Goal: Transaction & Acquisition: Purchase product/service

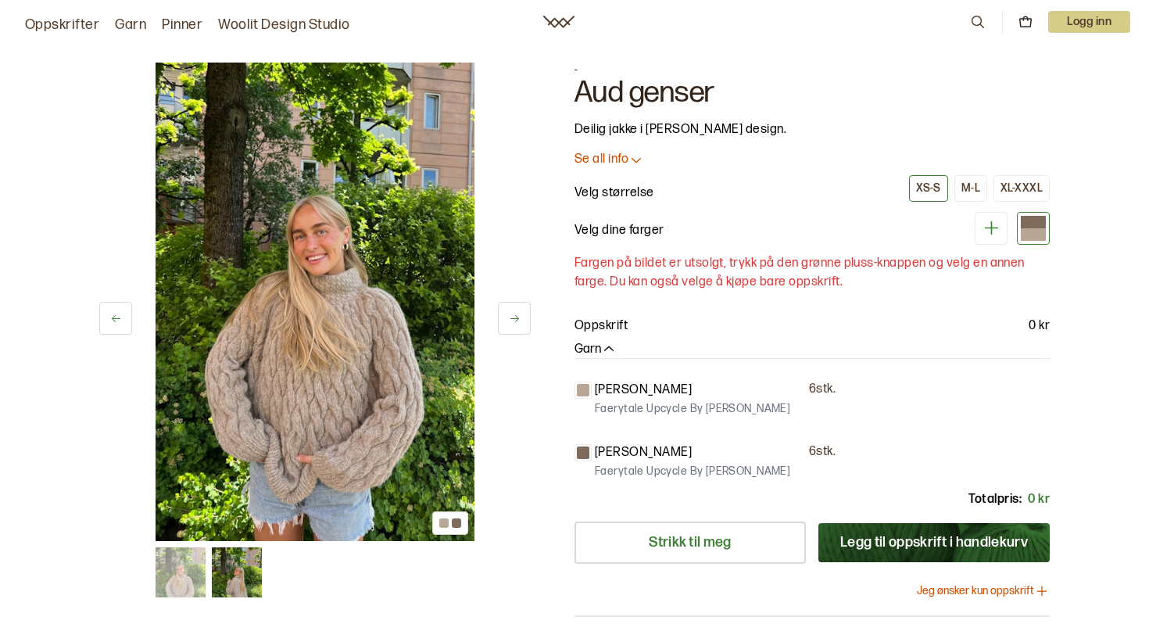
click at [503, 317] on button at bounding box center [514, 318] width 33 height 33
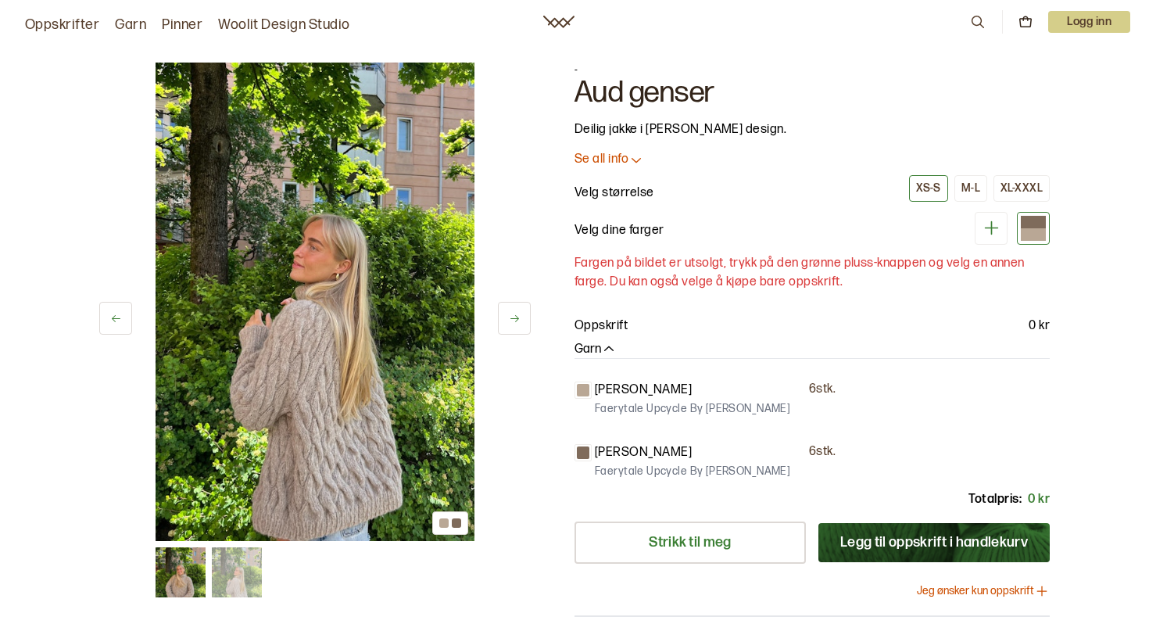
click at [503, 317] on button at bounding box center [514, 318] width 33 height 33
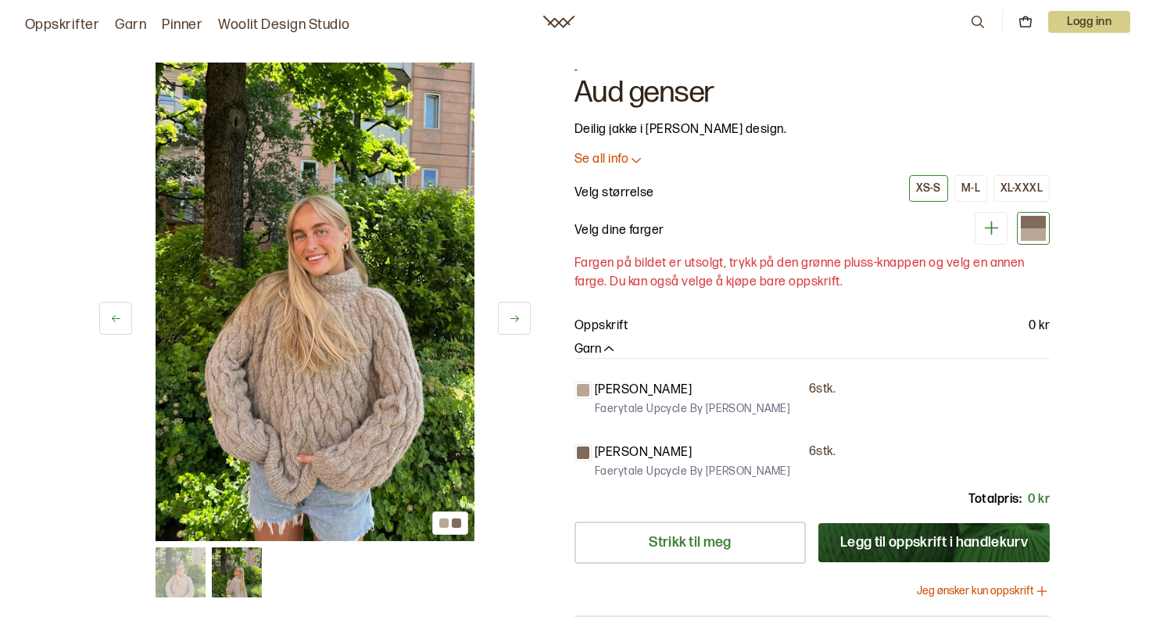
click at [503, 317] on button at bounding box center [514, 318] width 33 height 33
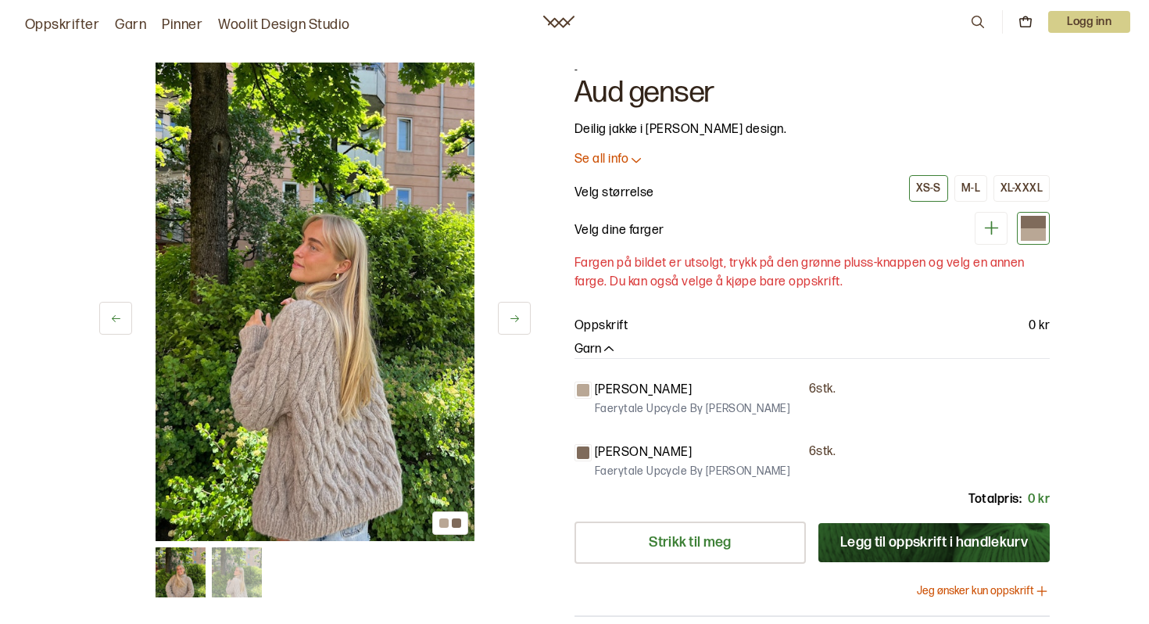
click at [503, 317] on button at bounding box center [514, 318] width 33 height 33
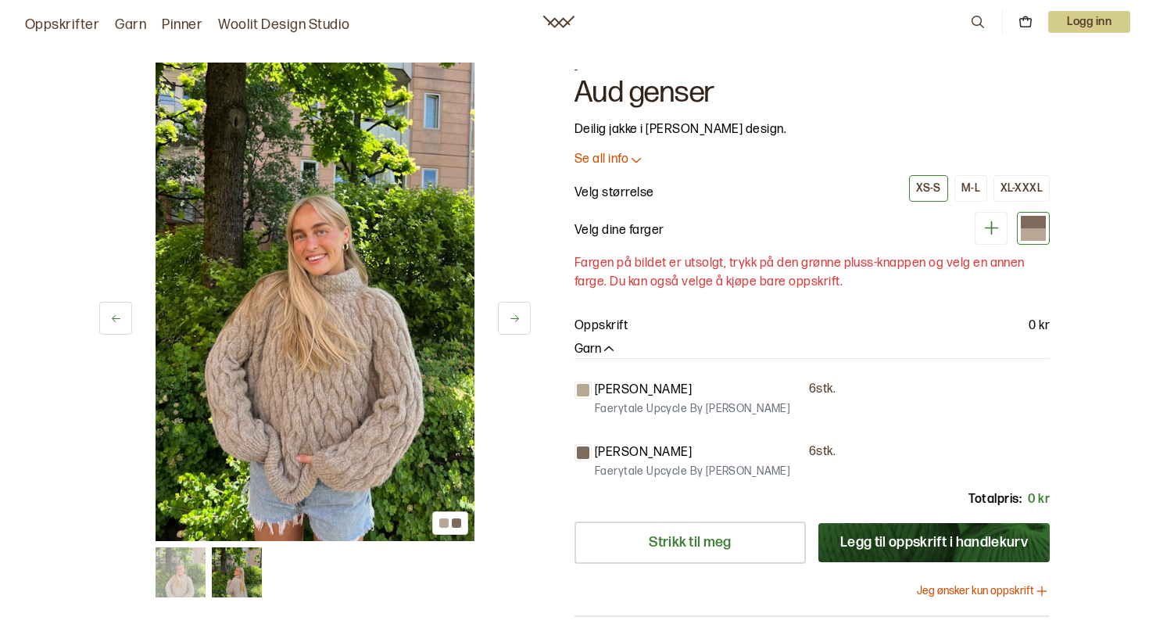
click at [503, 317] on button at bounding box center [514, 318] width 33 height 33
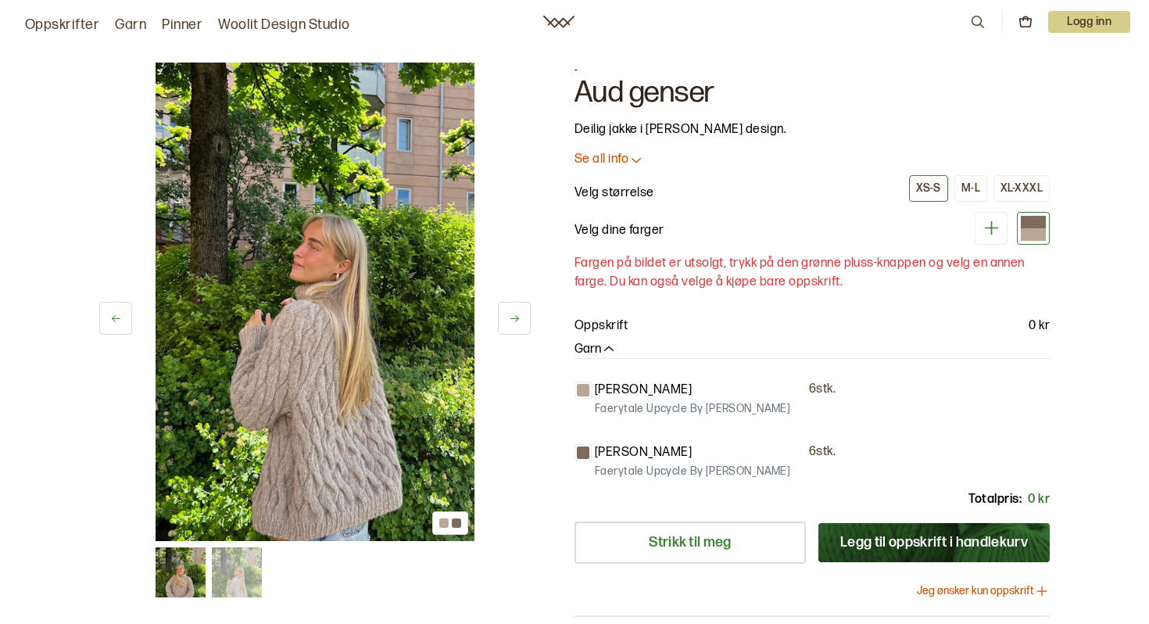
click at [503, 317] on button at bounding box center [514, 318] width 33 height 33
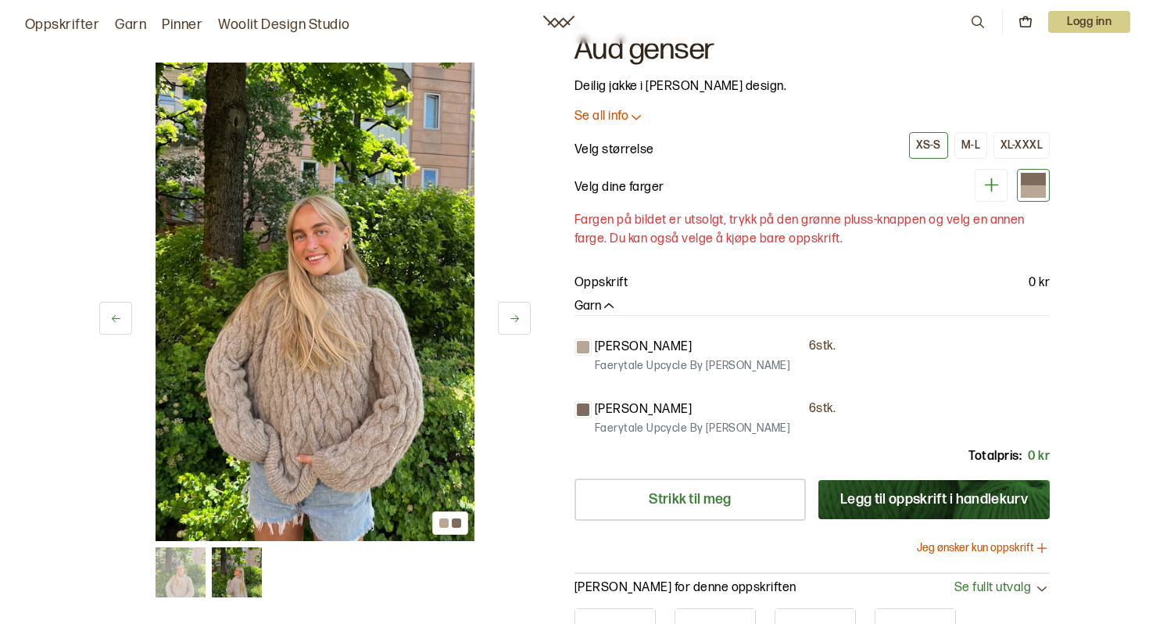
scroll to position [39, 0]
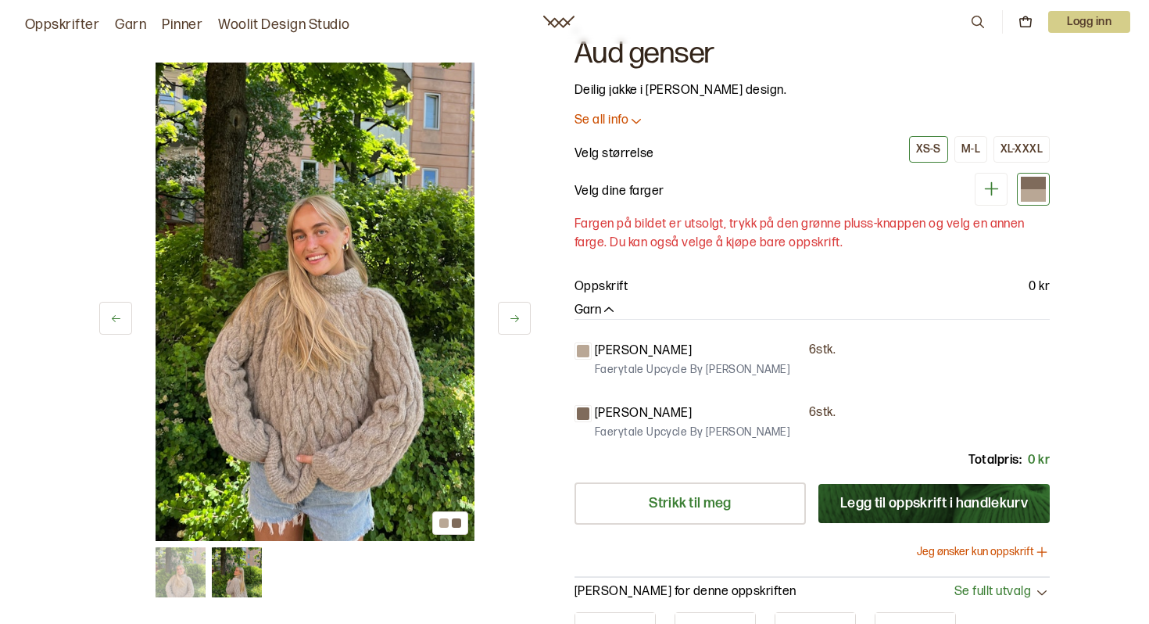
click at [992, 183] on icon at bounding box center [992, 189] width 20 height 20
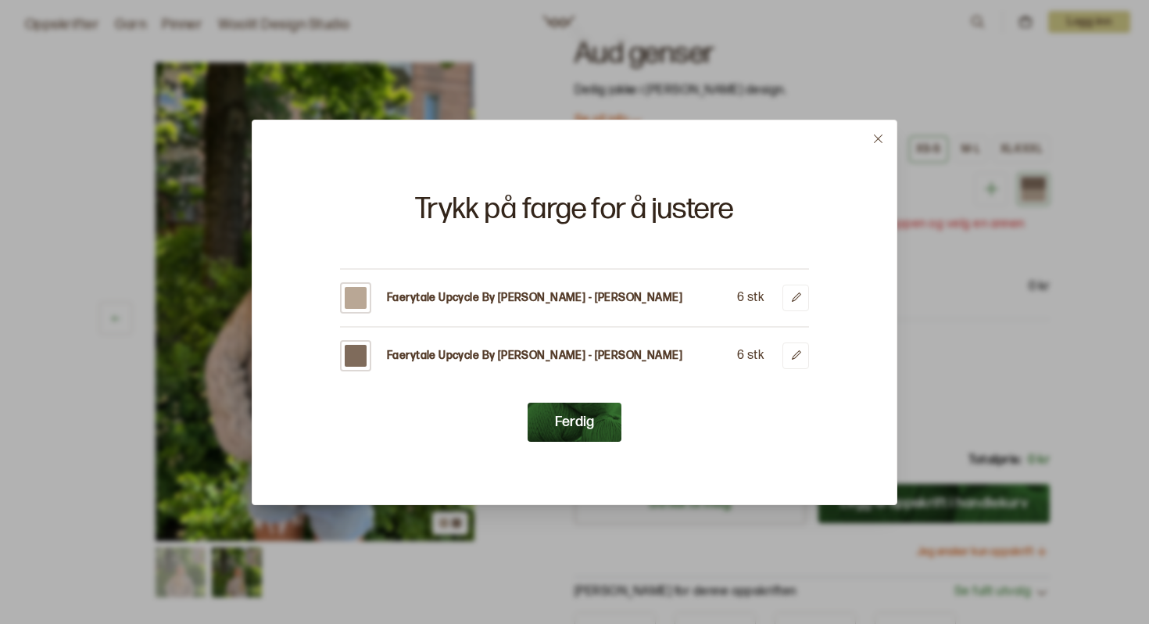
click at [873, 138] on icon at bounding box center [878, 139] width 12 height 12
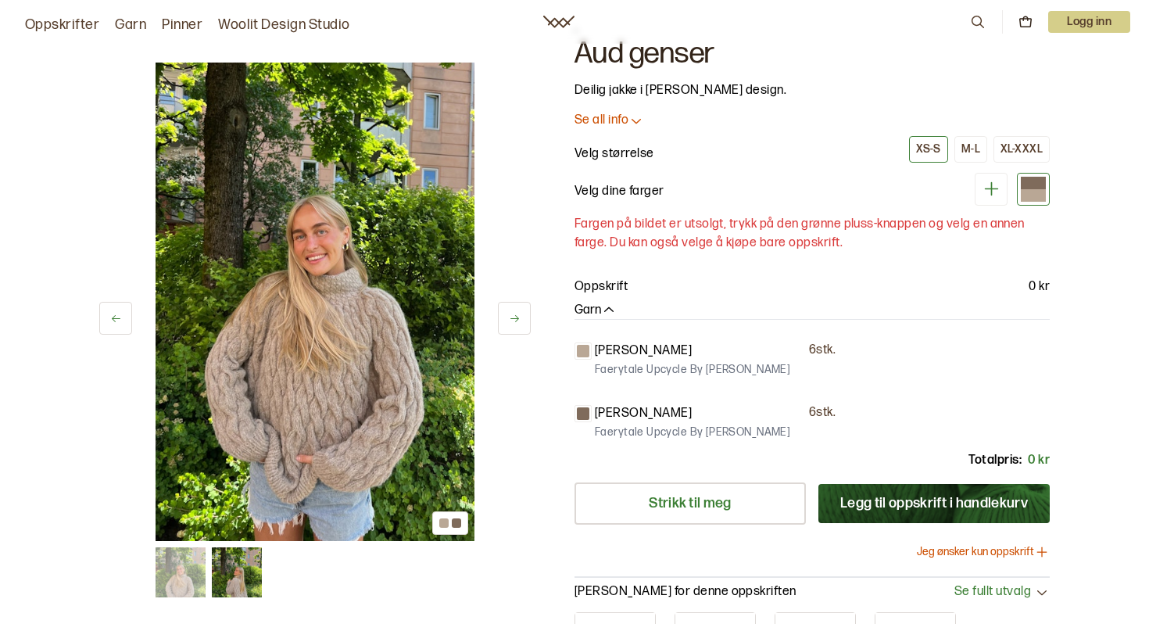
click at [755, 322] on div "Lys kamel 6 stk. Faerytale Upcycle By [PERSON_NAME] Lys brun 6 stk. Faerytale U…" at bounding box center [812, 382] width 475 height 126
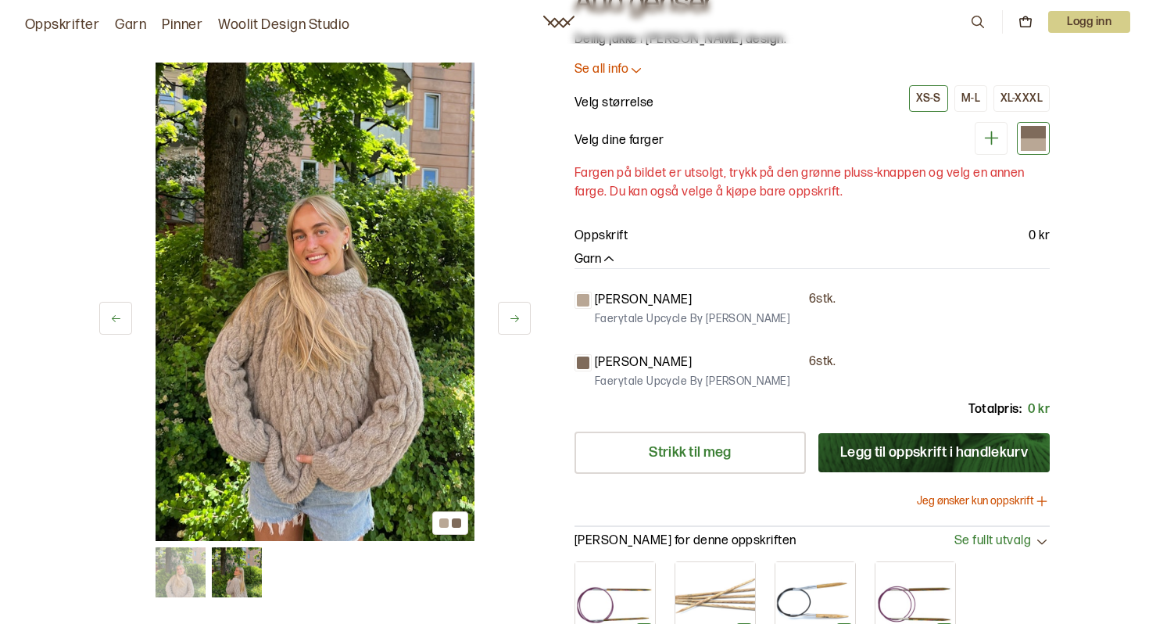
scroll to position [89, 0]
drag, startPoint x: 599, startPoint y: 320, endPoint x: 787, endPoint y: 323, distance: 188.4
click at [787, 323] on div "Lys kamel 6 stk. Faerytale Upcycle By [PERSON_NAME]" at bounding box center [812, 311] width 475 height 38
click at [727, 324] on p "Faerytale Upcycle By [PERSON_NAME]" at bounding box center [692, 320] width 195 height 16
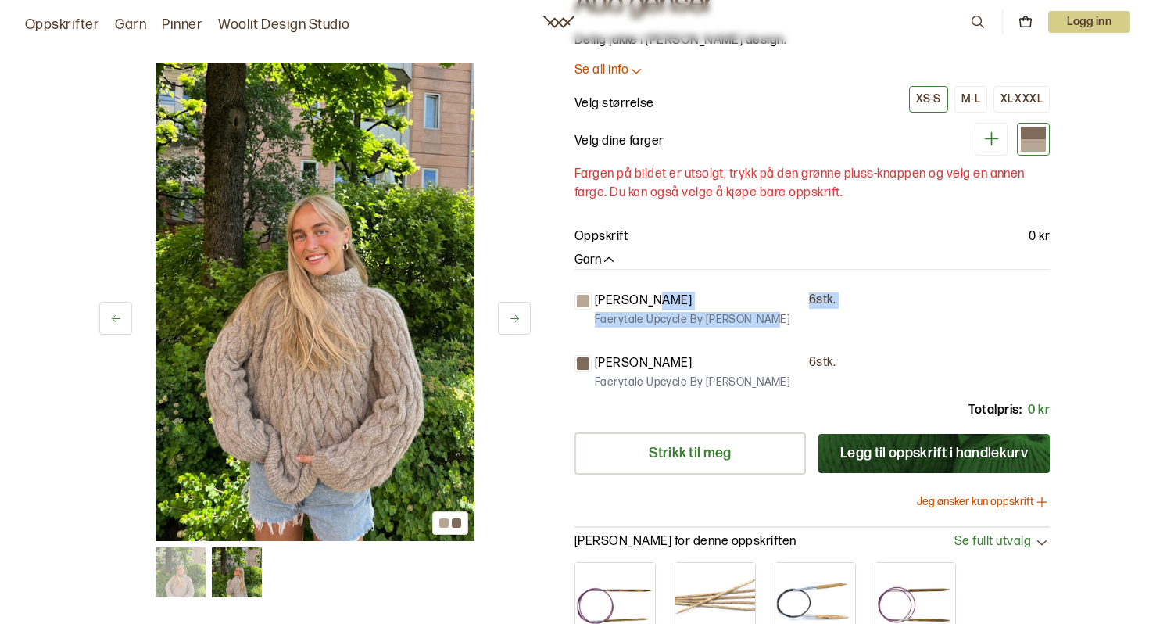
drag, startPoint x: 593, startPoint y: 317, endPoint x: 774, endPoint y: 314, distance: 180.6
click at [774, 314] on div "Lys kamel 6 stk. Faerytale Upcycle By [PERSON_NAME]" at bounding box center [812, 311] width 475 height 38
copy div "6 stk. Faerytale Upcycle By [PERSON_NAME]"
